Goal: Transaction & Acquisition: Purchase product/service

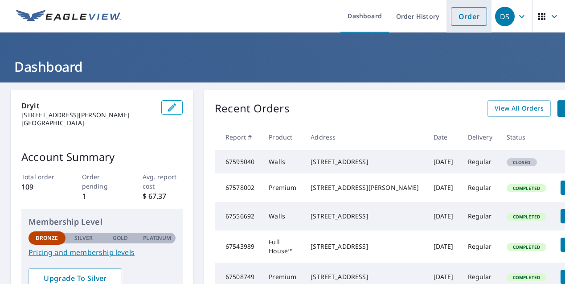
click at [457, 18] on link "Order" at bounding box center [469, 16] width 36 height 19
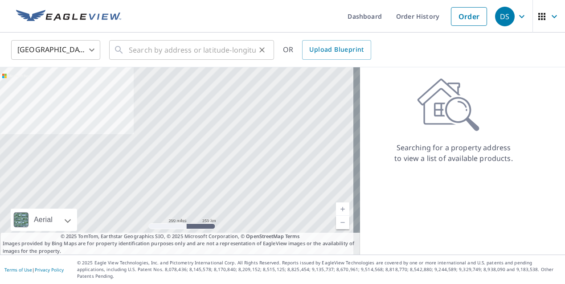
click at [125, 49] on div "​" at bounding box center [191, 50] width 165 height 20
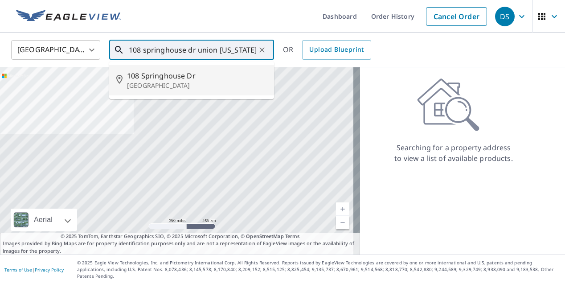
click at [136, 76] on span "108 Springhouse Dr" at bounding box center [197, 75] width 140 height 11
type input "[STREET_ADDRESS][PERSON_NAME]"
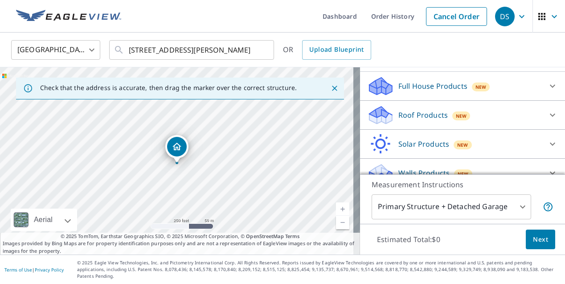
scroll to position [88, 0]
click at [424, 120] on p "Roof Products" at bounding box center [423, 114] width 49 height 11
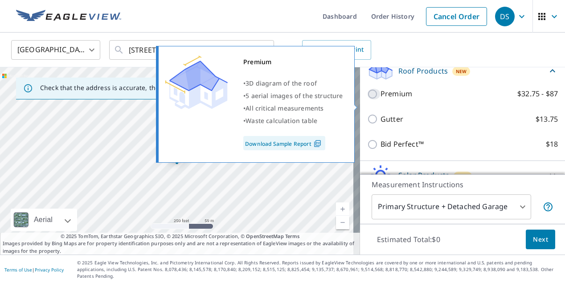
click at [367, 99] on input "Premium $32.75 - $87" at bounding box center [373, 94] width 13 height 11
checkbox input "true"
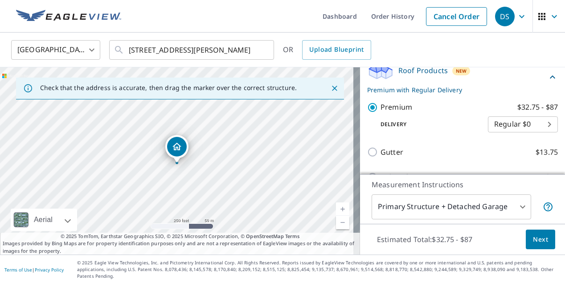
scroll to position [132, 0]
click at [533, 245] on span "Next" at bounding box center [540, 239] width 15 height 11
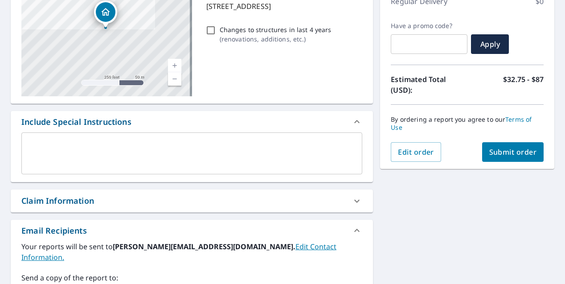
scroll to position [134, 0]
click at [495, 151] on span "Submit order" at bounding box center [514, 152] width 48 height 10
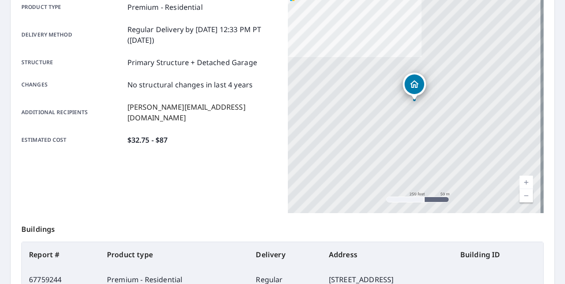
click at [413, 100] on div at bounding box center [415, 100] width 4 height 4
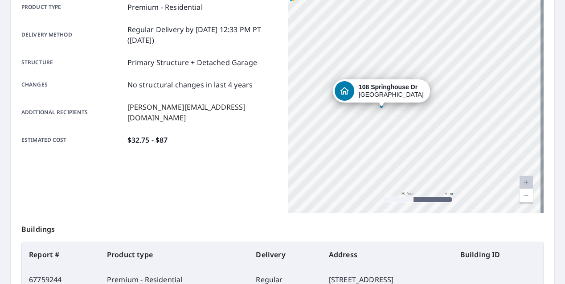
drag, startPoint x: 412, startPoint y: 104, endPoint x: 369, endPoint y: 128, distance: 49.1
click at [369, 128] on div "[STREET_ADDRESS][PERSON_NAME]" at bounding box center [416, 101] width 256 height 223
click at [345, 67] on div "[STREET_ADDRESS][PERSON_NAME]" at bounding box center [416, 101] width 256 height 223
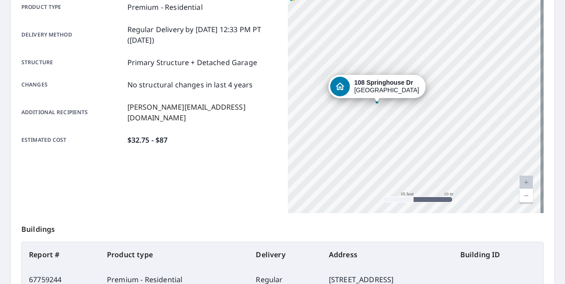
drag, startPoint x: 378, startPoint y: 115, endPoint x: 373, endPoint y: 111, distance: 6.3
click at [373, 111] on div "[STREET_ADDRESS][PERSON_NAME]" at bounding box center [416, 101] width 256 height 223
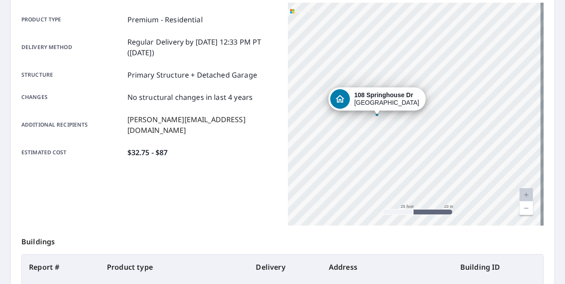
scroll to position [121, 0]
